Goal: Task Accomplishment & Management: Manage account settings

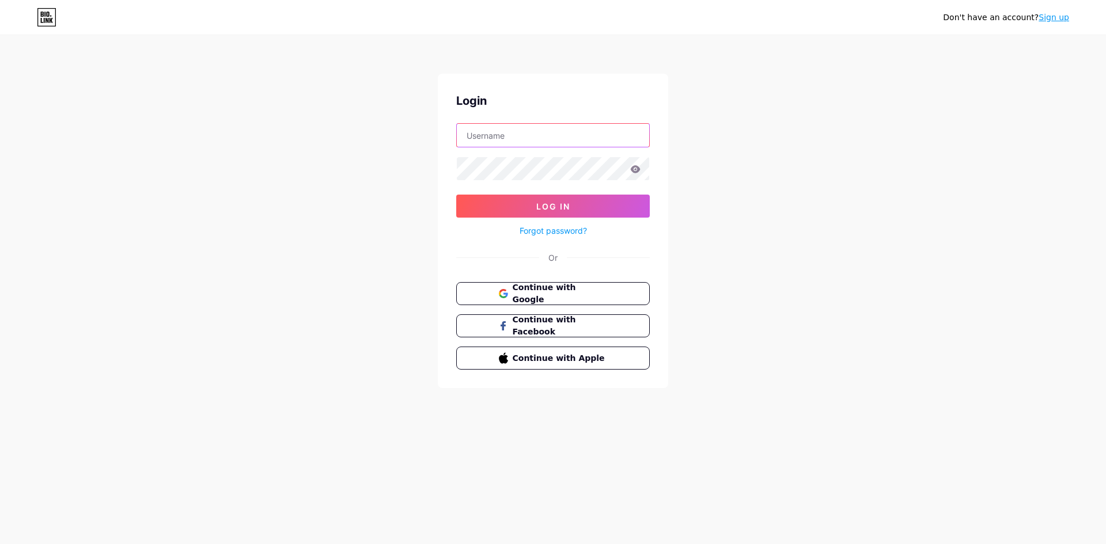
click at [508, 139] on input "text" at bounding box center [553, 135] width 192 height 23
type input "apptechies"
click at [456, 195] on button "Log In" at bounding box center [553, 206] width 194 height 23
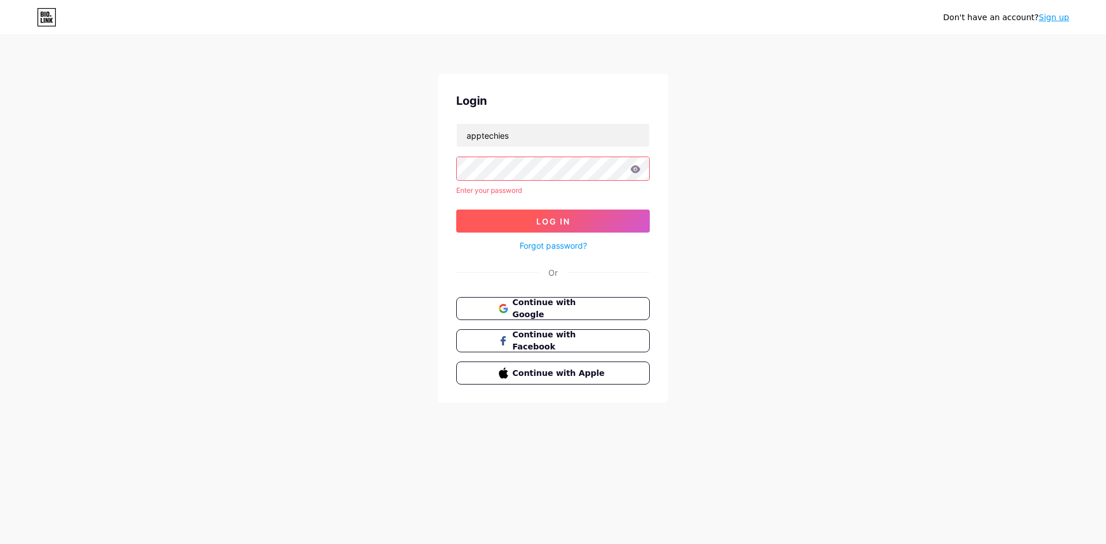
click at [527, 218] on button "Log In" at bounding box center [553, 221] width 194 height 23
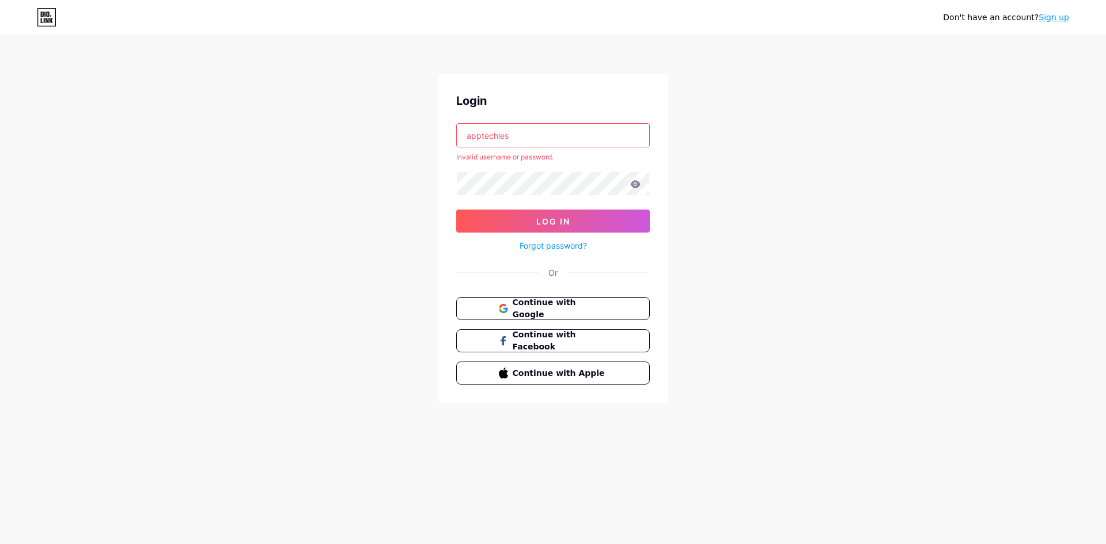
drag, startPoint x: 520, startPoint y: 140, endPoint x: 453, endPoint y: 141, distance: 66.3
click at [453, 141] on div "Login apptechies Invalid username or password. Log In Forgot password? Or Conti…" at bounding box center [553, 239] width 230 height 330
click at [470, 132] on input "apptechies" at bounding box center [553, 135] width 192 height 23
click at [514, 131] on input "apptechies" at bounding box center [553, 135] width 192 height 23
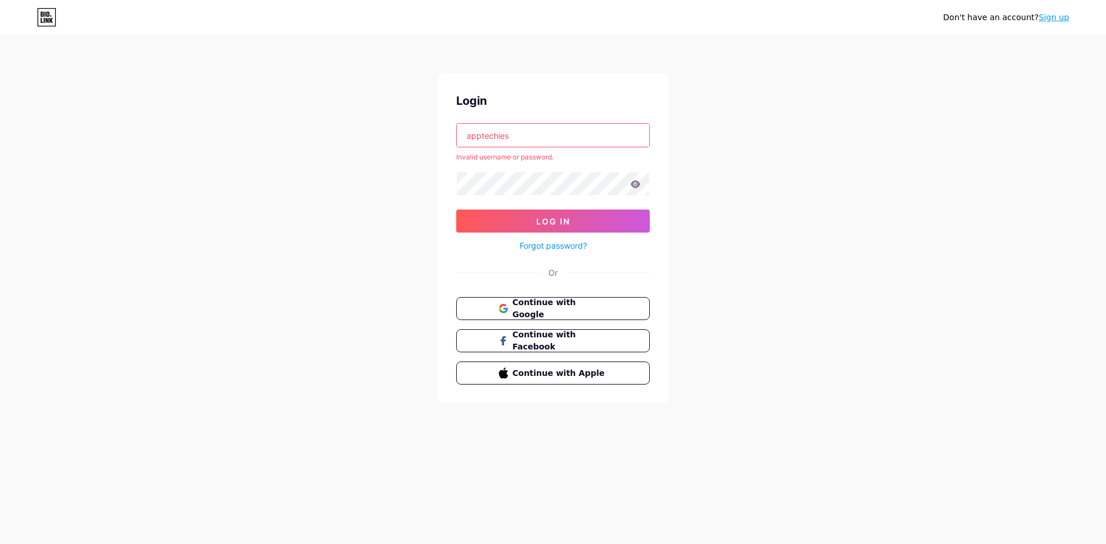
click at [514, 131] on input "apptechies" at bounding box center [553, 135] width 192 height 23
paste input "[EMAIL_ADDRESS][DOMAIN_NAME]"
type input "[EMAIL_ADDRESS][DOMAIN_NAME]"
click at [509, 217] on button "Log In" at bounding box center [553, 221] width 194 height 23
